Goal: Transaction & Acquisition: Purchase product/service

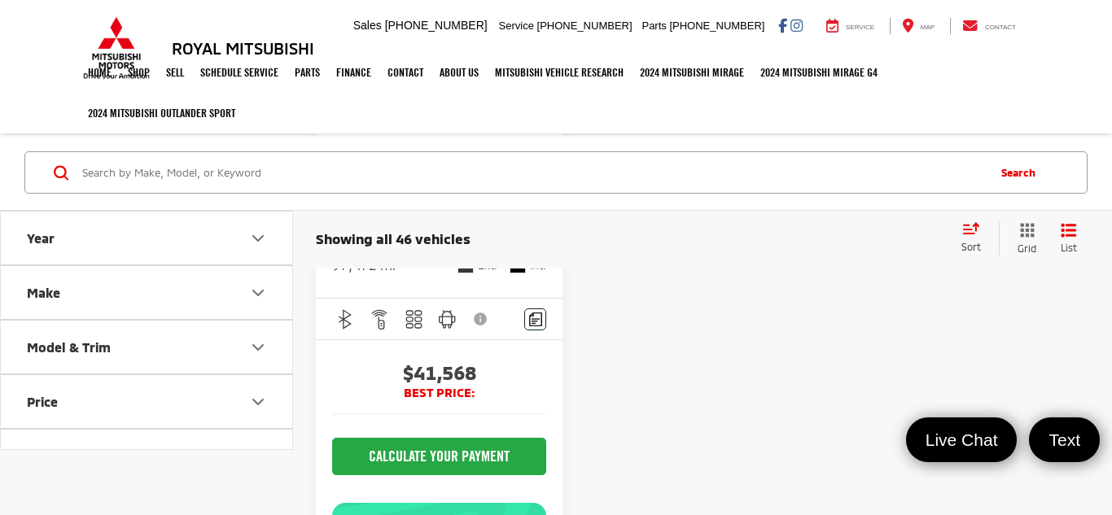
scroll to position [5307, 0]
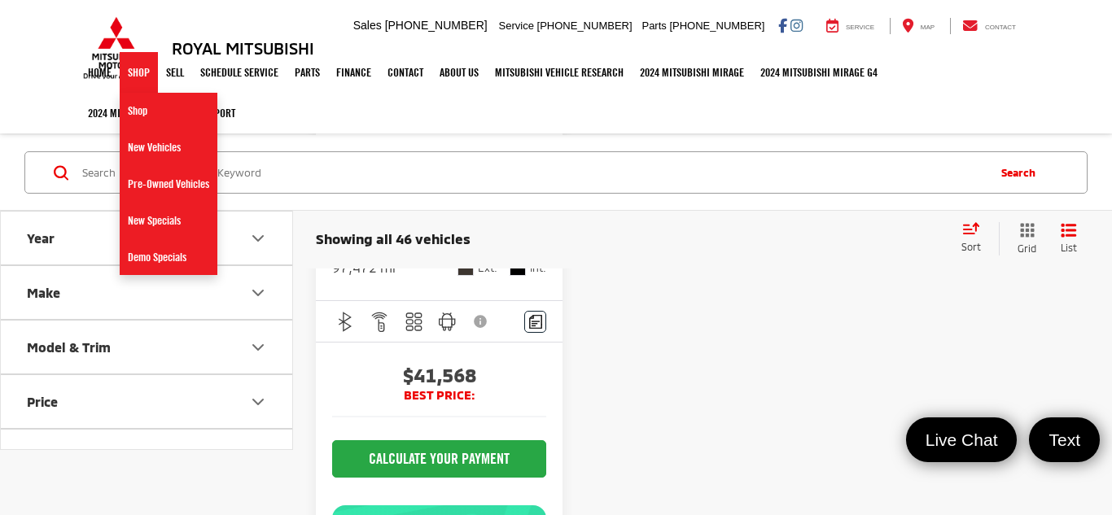
click at [120, 55] on link "Shop" at bounding box center [139, 72] width 38 height 41
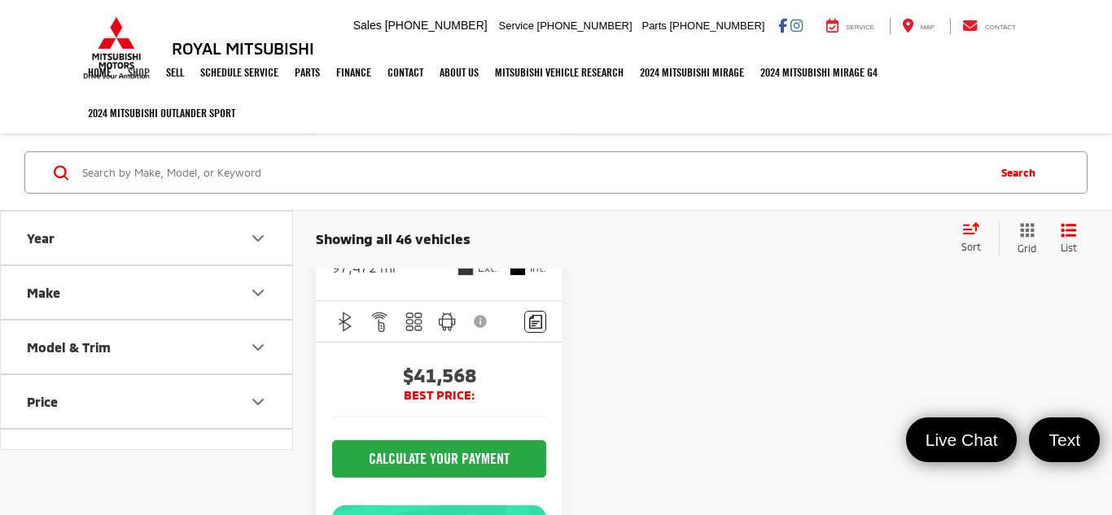
click at [120, 55] on link "Shop" at bounding box center [139, 72] width 38 height 41
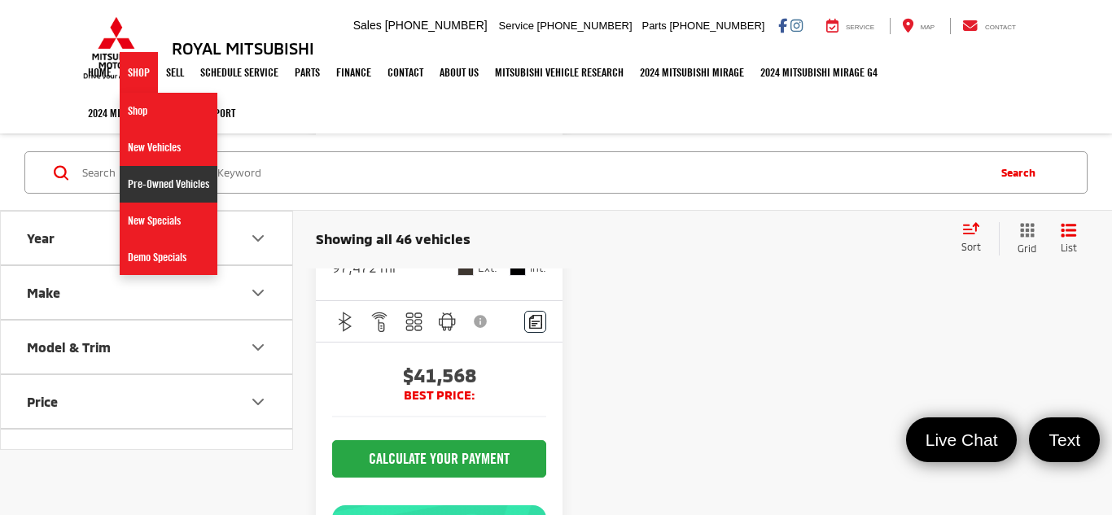
click at [161, 190] on link "Pre-Owned Vehicles" at bounding box center [169, 184] width 98 height 37
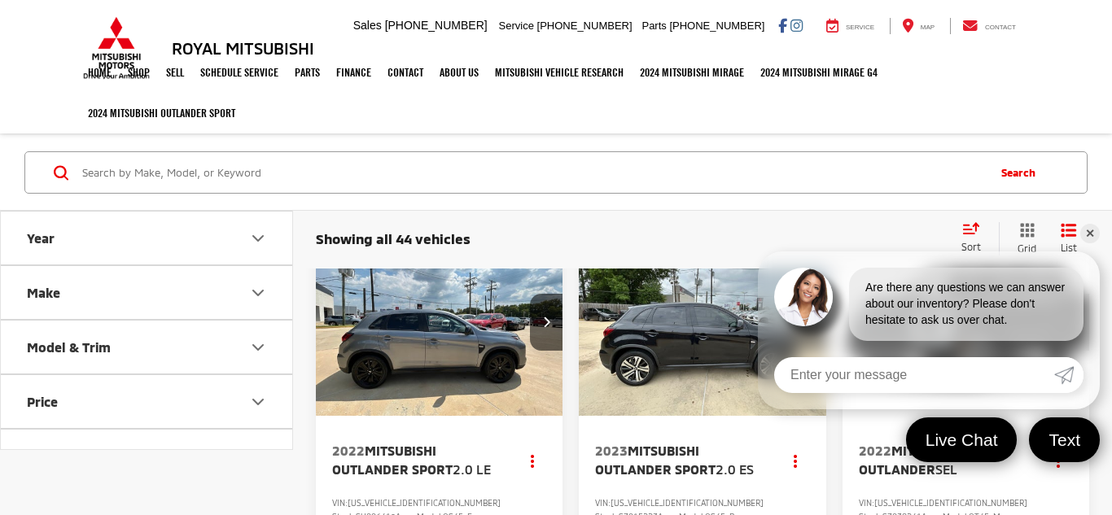
scroll to position [33, 0]
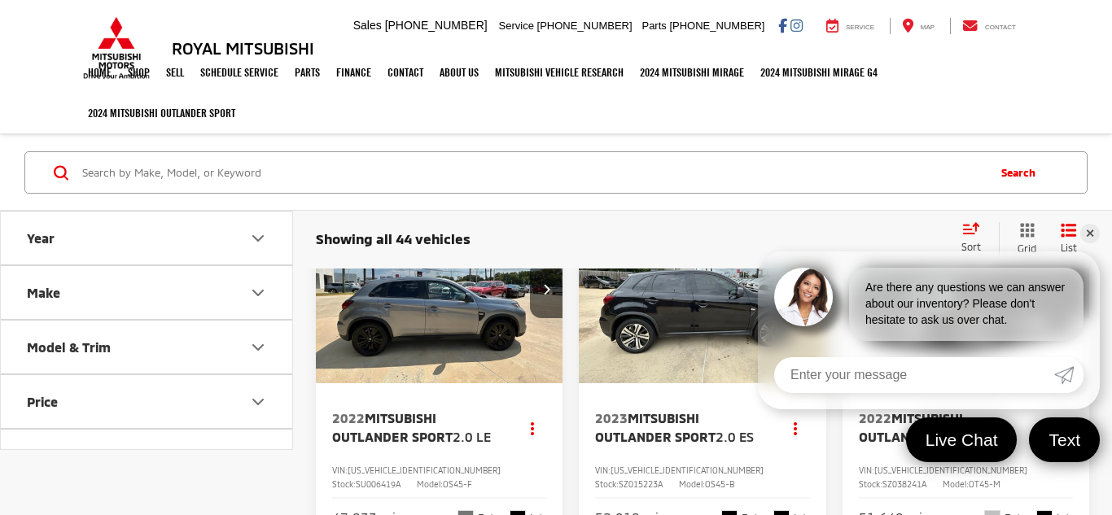
click at [1097, 233] on link "✕" at bounding box center [1090, 234] width 20 height 20
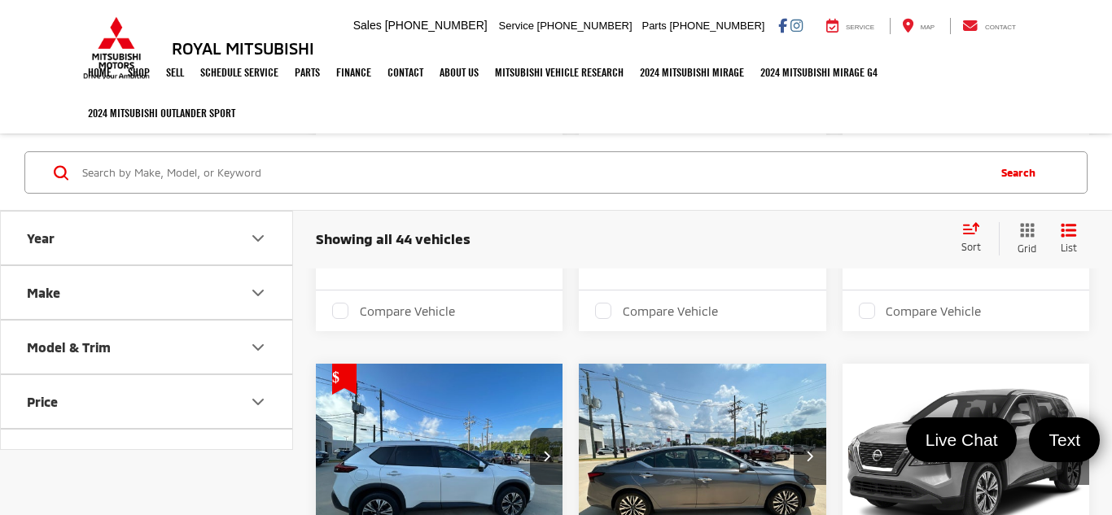
scroll to position [3483, 0]
